Goal: Information Seeking & Learning: Check status

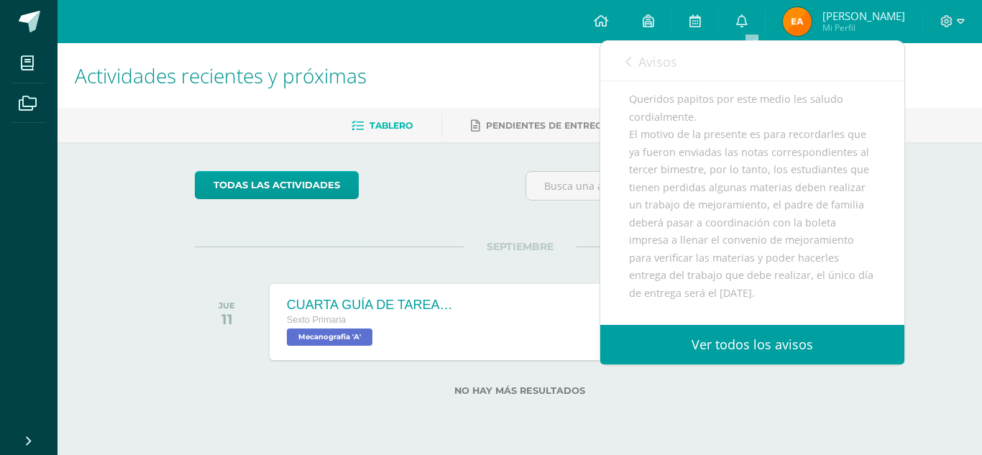
scroll to position [144, 0]
click at [780, 340] on link "Ver todos los avisos" at bounding box center [752, 345] width 304 height 40
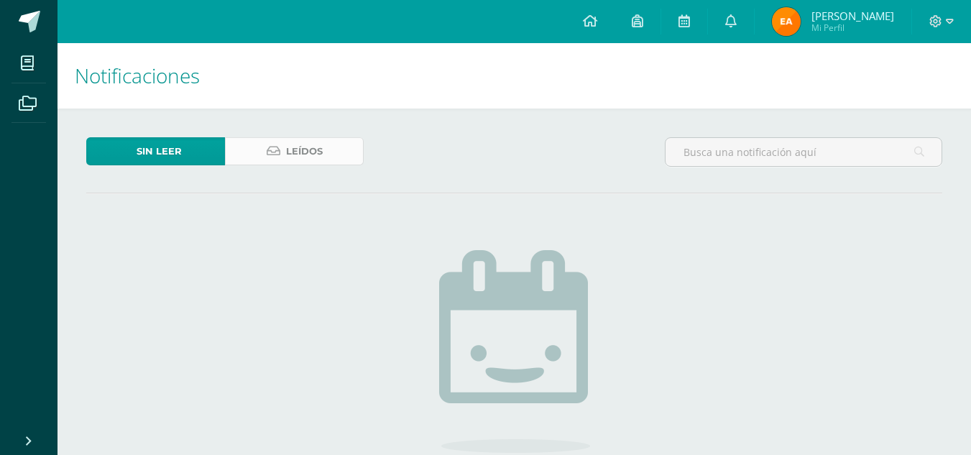
click at [287, 148] on span "Leídos" at bounding box center [304, 151] width 37 height 27
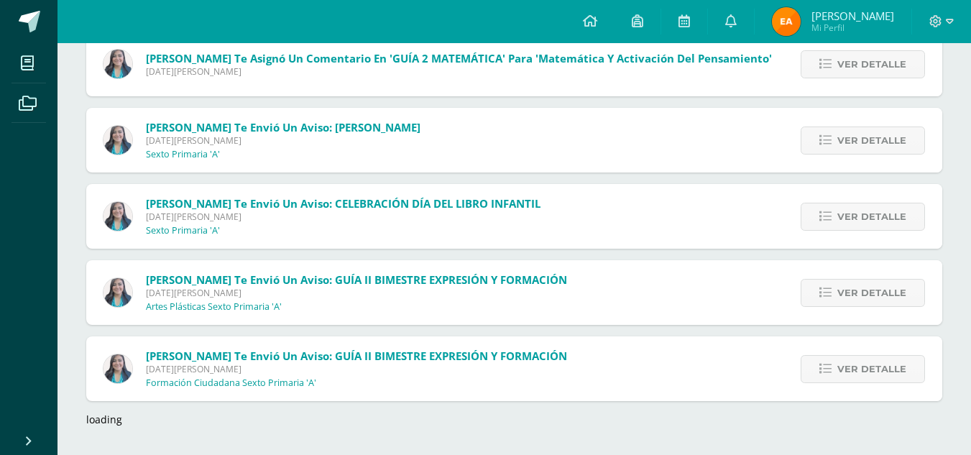
scroll to position [9717, 0]
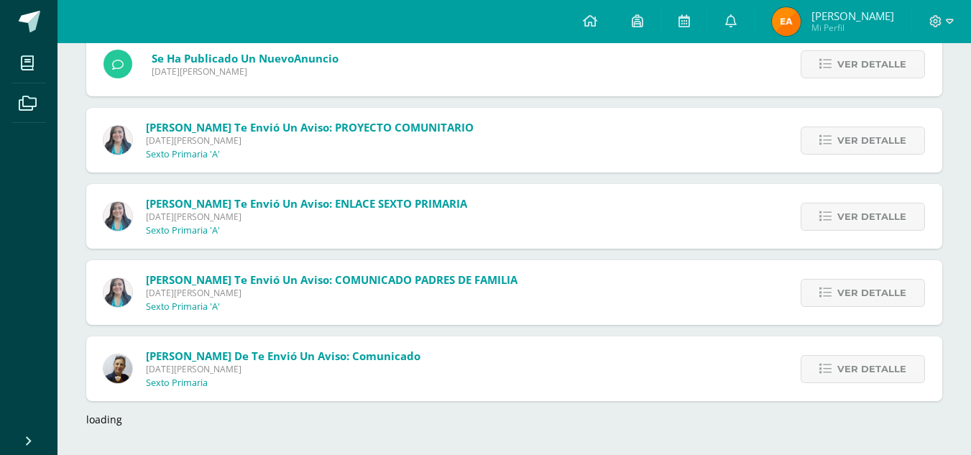
drag, startPoint x: 709, startPoint y: 198, endPoint x: 666, endPoint y: 416, distance: 221.4
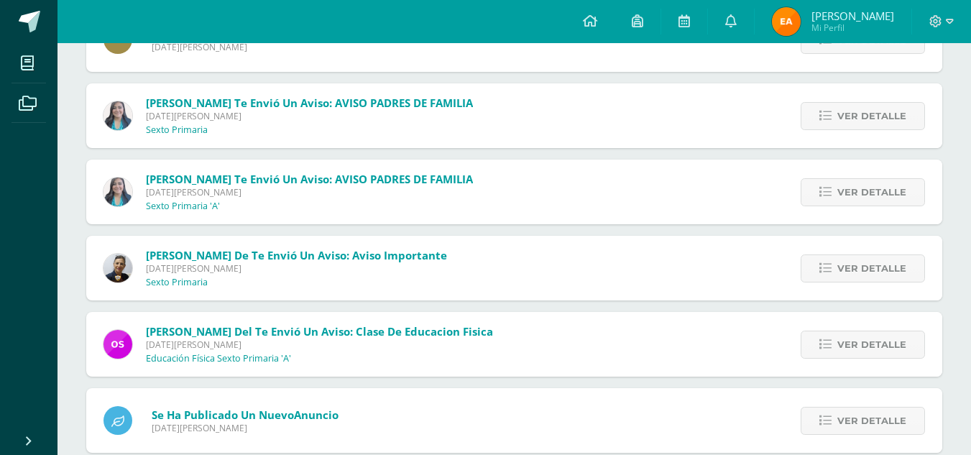
scroll to position [10479, 0]
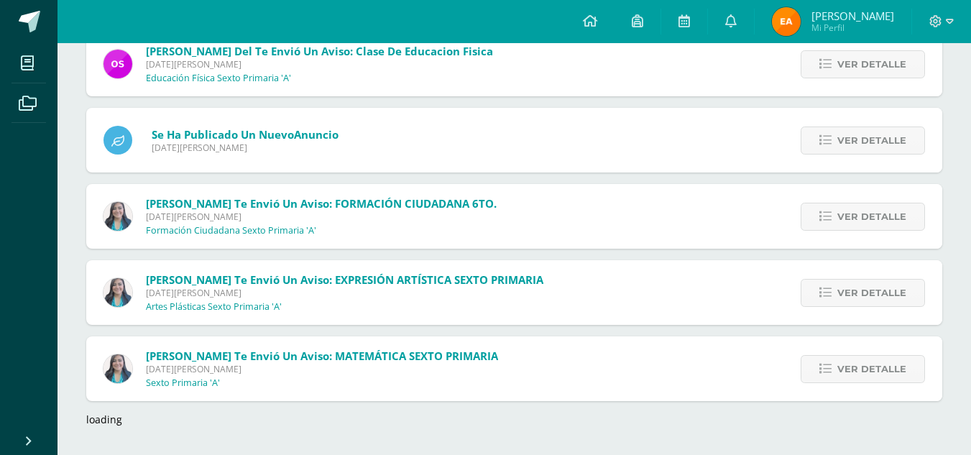
drag, startPoint x: 539, startPoint y: 189, endPoint x: 580, endPoint y: 340, distance: 156.5
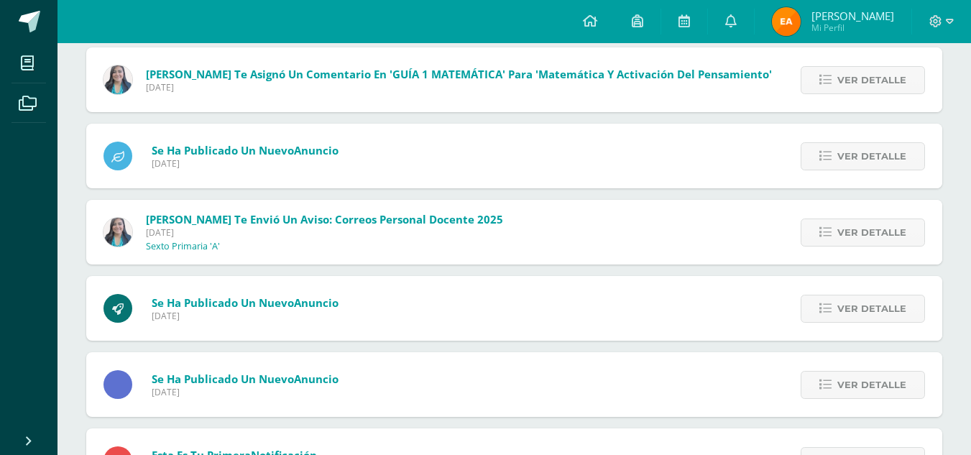
scroll to position [19307, 0]
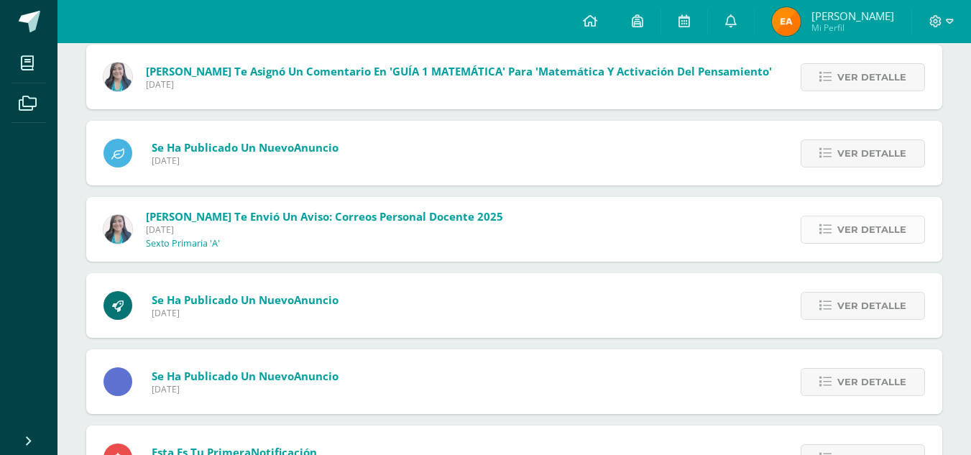
click at [850, 235] on span "Ver detalle" at bounding box center [872, 229] width 69 height 27
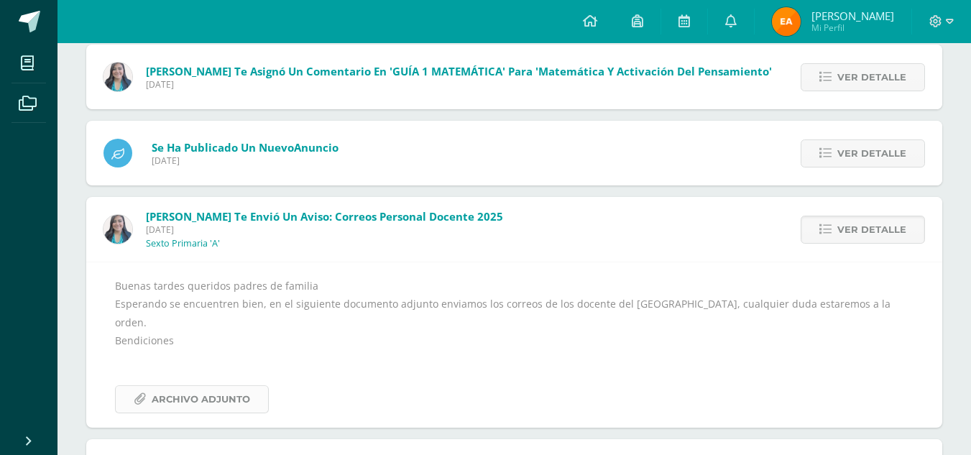
click at [245, 391] on span "Archivo Adjunto" at bounding box center [201, 399] width 99 height 27
